Goal: Task Accomplishment & Management: Use online tool/utility

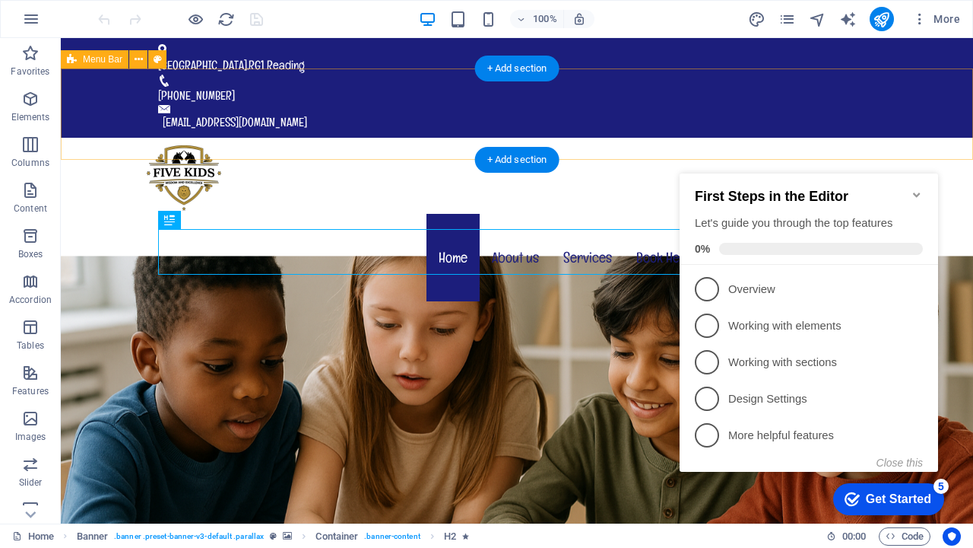
click at [374, 138] on div "Home About us Services Book Here Pricing Tutor Contact" at bounding box center [517, 221] width 913 height 167
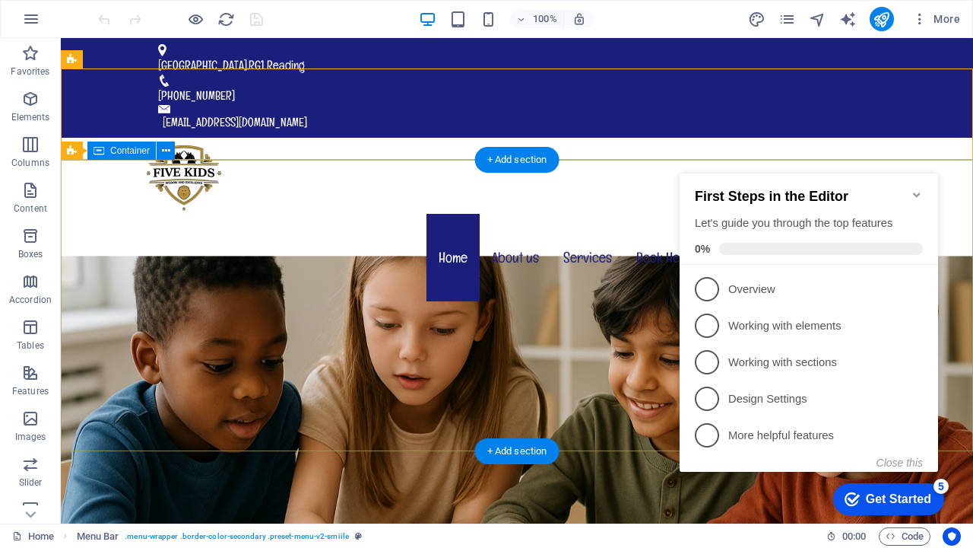
click at [919, 189] on icon "Minimize checklist" at bounding box center [917, 195] width 12 height 12
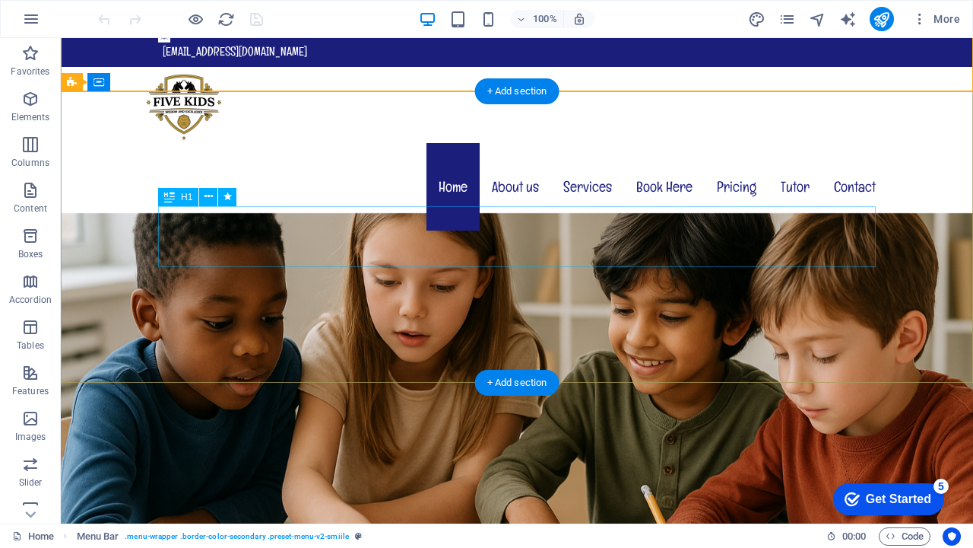
scroll to position [68, 0]
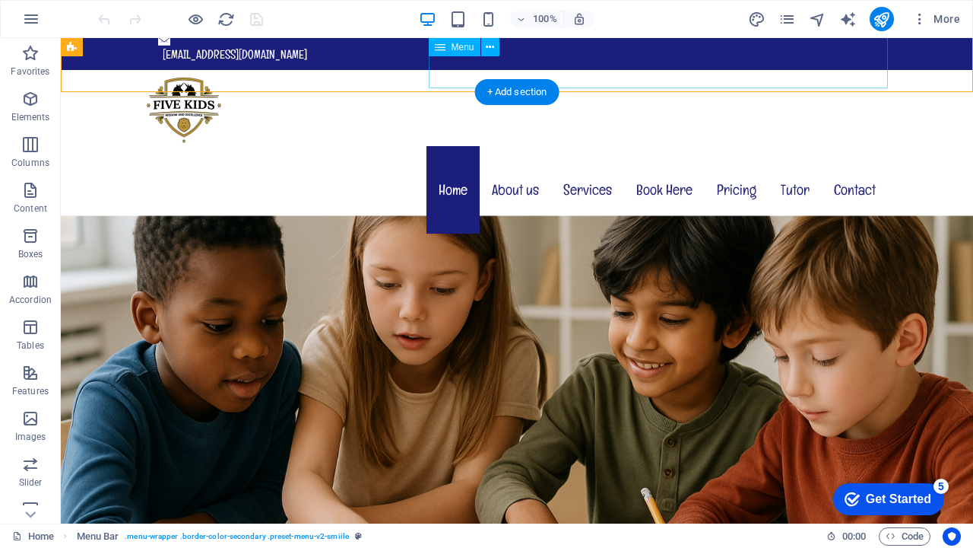
click at [681, 146] on nav "Home About us Services Book Here Pricing Tutor Contact" at bounding box center [517, 189] width 742 height 87
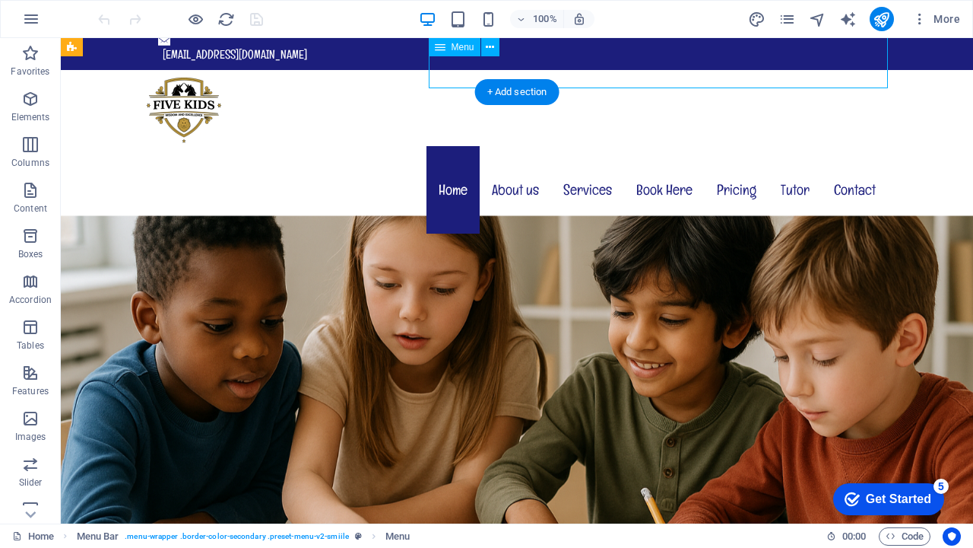
click at [662, 146] on nav "Home About us Services Book Here Pricing Tutor Contact" at bounding box center [517, 189] width 742 height 87
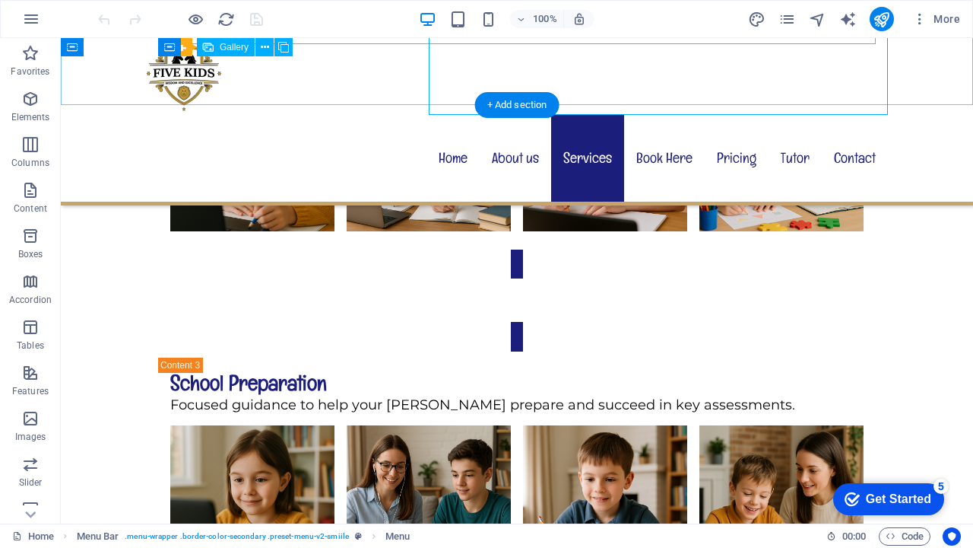
scroll to position [3332, 0]
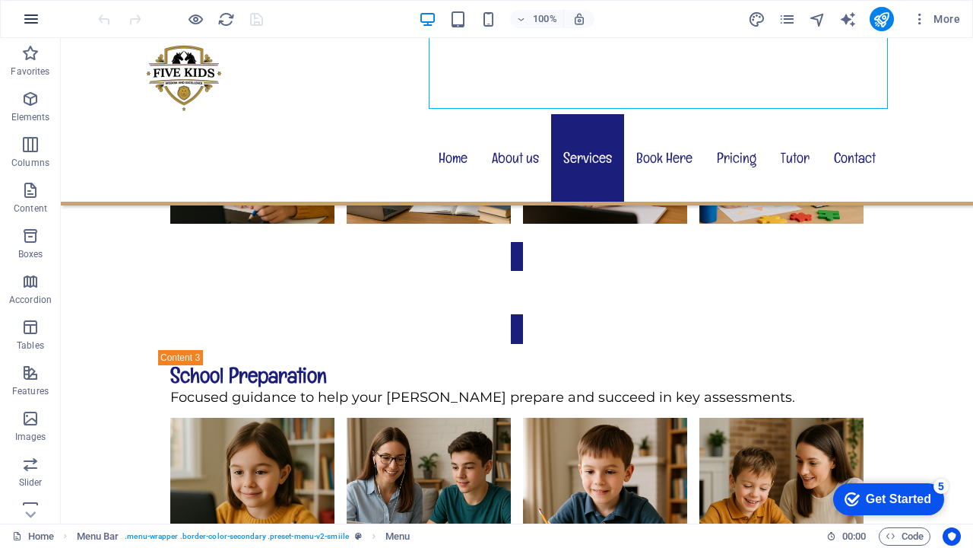
click at [27, 22] on icon "button" at bounding box center [31, 19] width 18 height 18
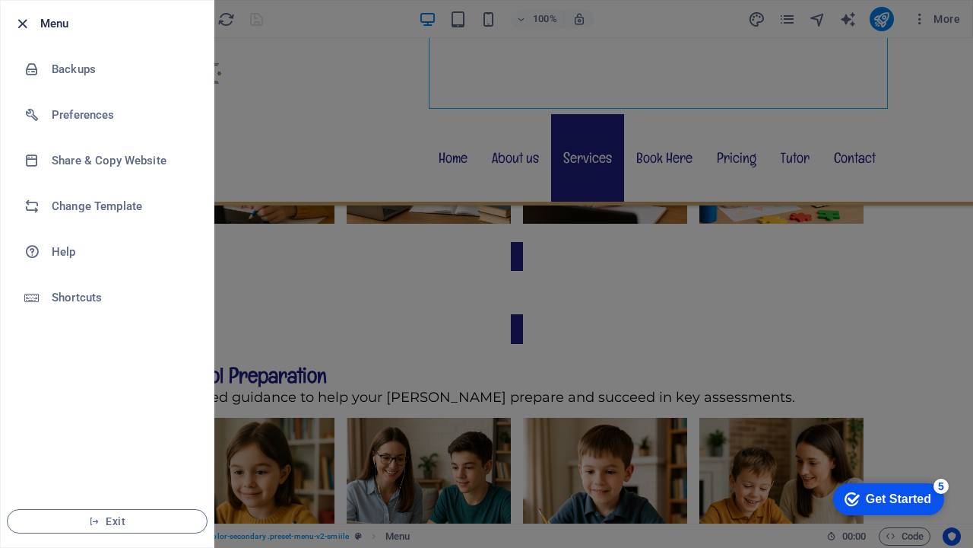
click at [23, 27] on icon "button" at bounding box center [22, 23] width 17 height 17
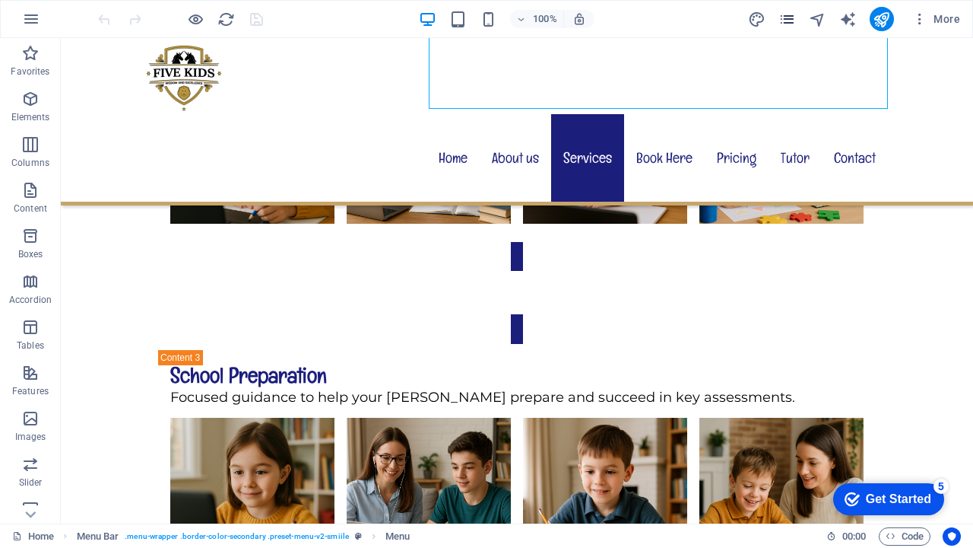
click at [783, 16] on icon "pages" at bounding box center [787, 19] width 17 height 17
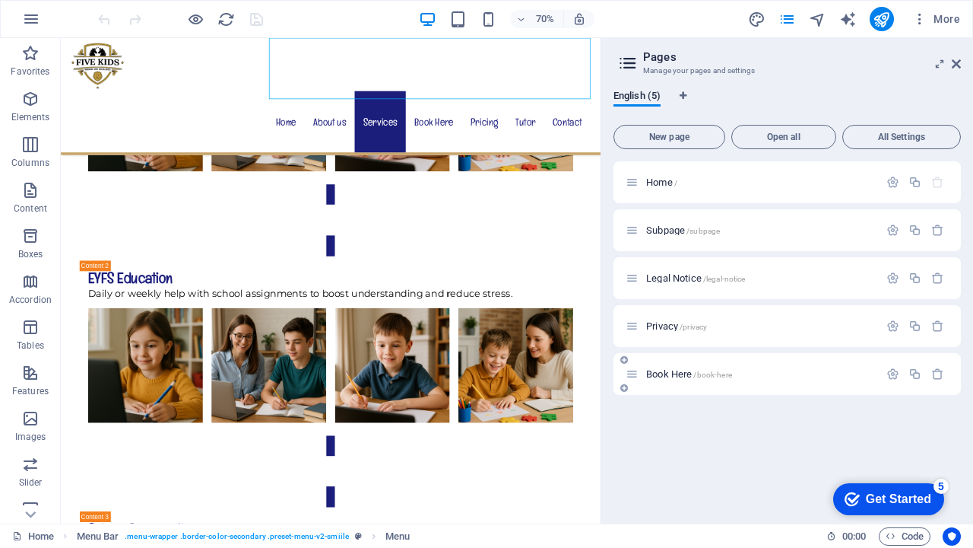
click at [643, 376] on div "Book Here /book-here" at bounding box center [760, 374] width 237 height 10
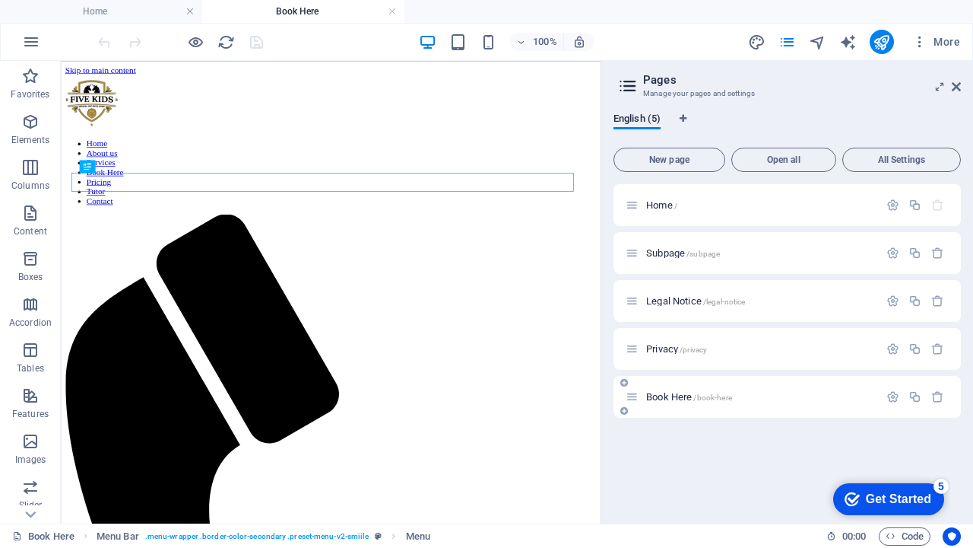
scroll to position [0, 0]
click at [952, 84] on icon at bounding box center [956, 87] width 9 height 12
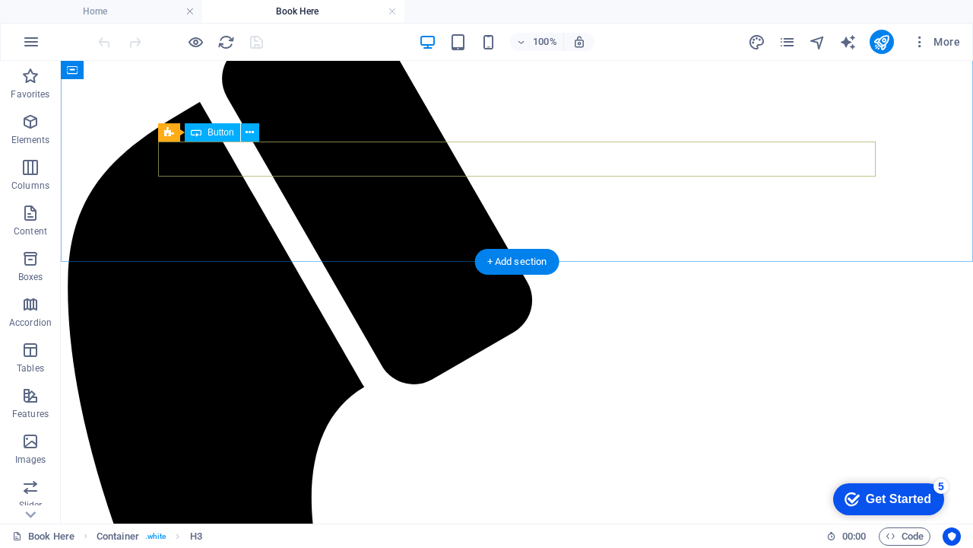
scroll to position [306, 0]
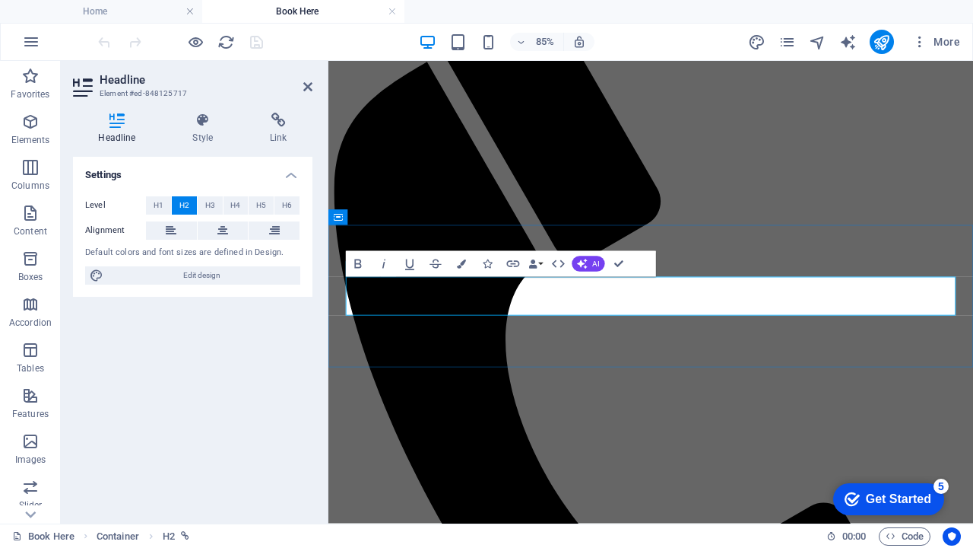
drag, startPoint x: 731, startPoint y: 338, endPoint x: 545, endPoint y: 329, distance: 186.5
click at [308, 83] on icon at bounding box center [307, 87] width 9 height 12
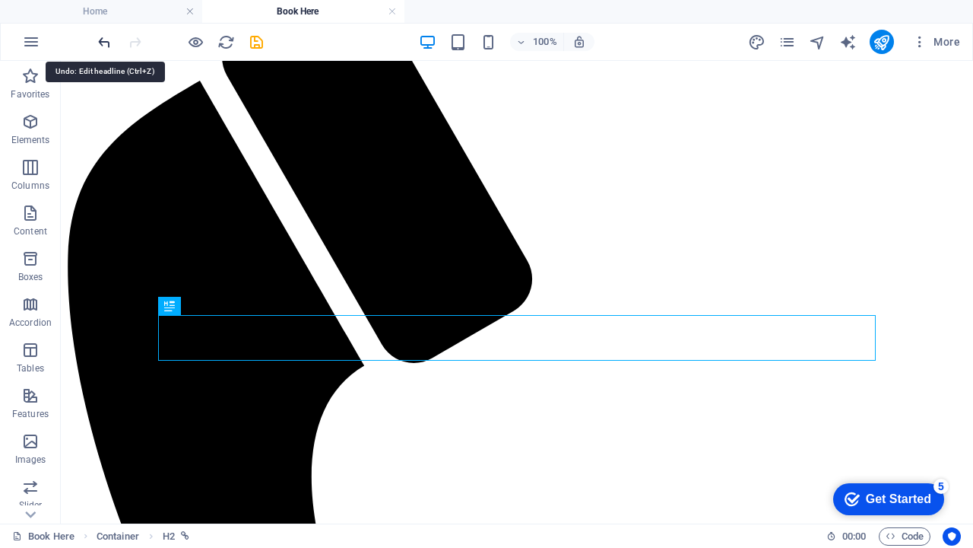
click at [101, 44] on icon "undo" at bounding box center [104, 41] width 17 height 17
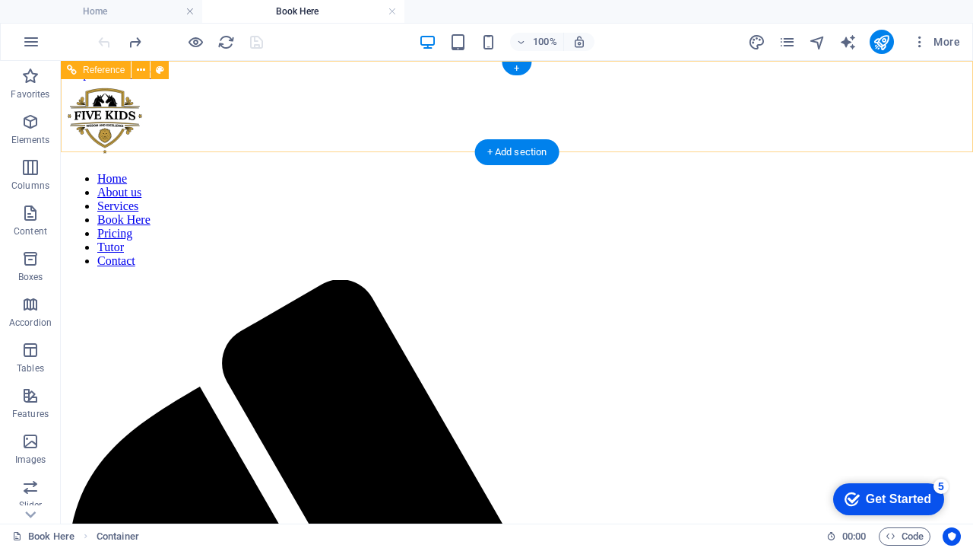
scroll to position [0, 0]
